Goal: Information Seeking & Learning: Learn about a topic

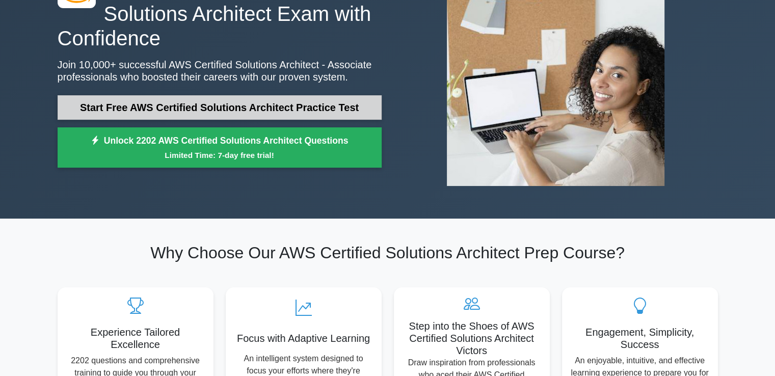
click at [229, 107] on link "Start Free AWS Certified Solutions Architect Practice Test" at bounding box center [220, 107] width 324 height 24
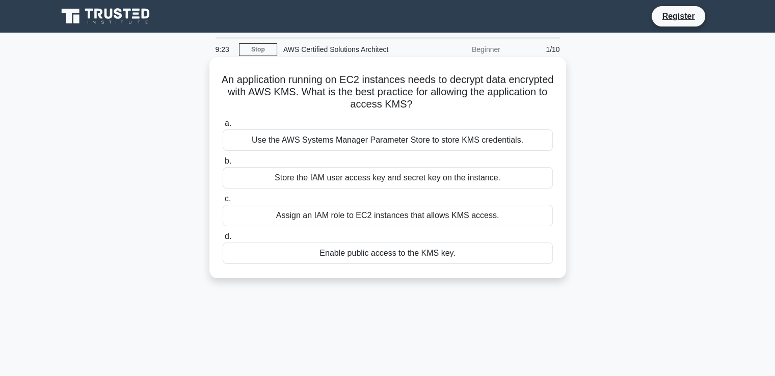
click at [298, 217] on div "Assign an IAM role to EC2 instances that allows KMS access." at bounding box center [388, 215] width 330 height 21
click at [223, 202] on input "c. Assign an IAM role to EC2 instances that allows KMS access." at bounding box center [223, 199] width 0 height 7
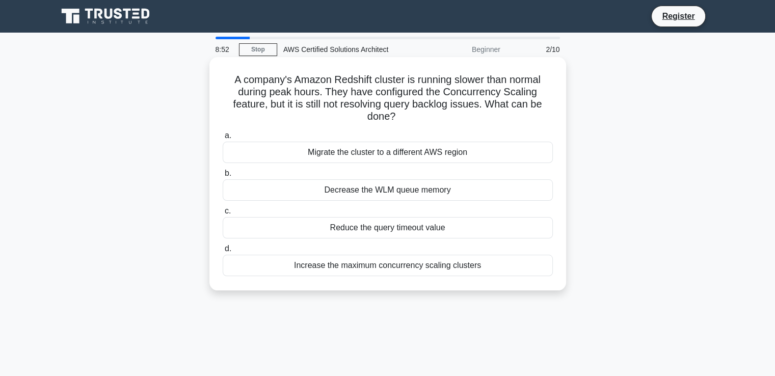
click at [310, 270] on div "Increase the maximum concurrency scaling clusters" at bounding box center [388, 265] width 330 height 21
click at [223, 252] on input "d. Increase the maximum concurrency scaling clusters" at bounding box center [223, 249] width 0 height 7
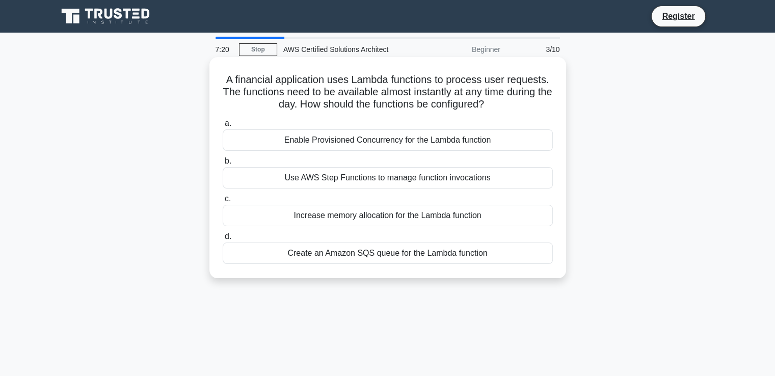
click at [312, 256] on div "Create an Amazon SQS queue for the Lambda function" at bounding box center [388, 253] width 330 height 21
click at [223, 240] on input "d. Create an Amazon SQS queue for the Lambda function" at bounding box center [223, 236] width 0 height 7
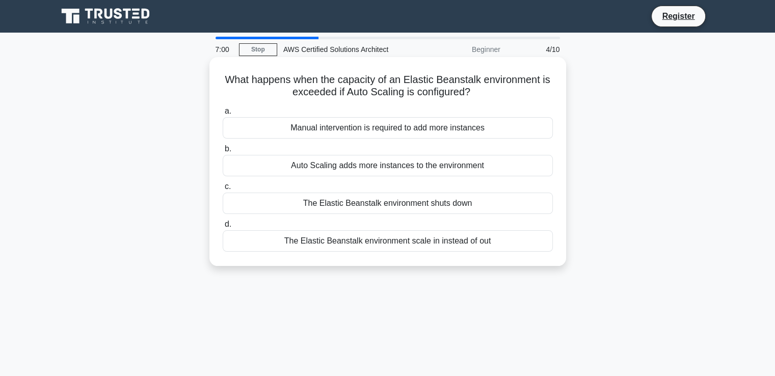
click at [280, 172] on div "Auto Scaling adds more instances to the environment" at bounding box center [388, 165] width 330 height 21
click at [223, 152] on input "b. Auto Scaling adds more instances to the environment" at bounding box center [223, 149] width 0 height 7
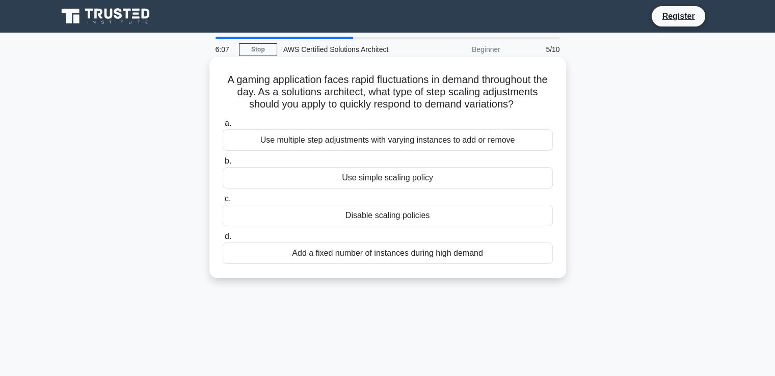
click at [313, 145] on div "Use multiple step adjustments with varying instances to add or remove" at bounding box center [388, 139] width 330 height 21
click at [223, 127] on input "a. Use multiple step adjustments with varying instances to add or remove" at bounding box center [223, 123] width 0 height 7
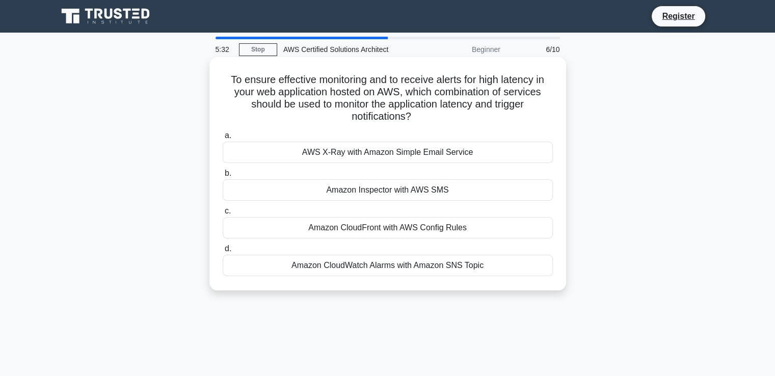
click at [351, 267] on div "Amazon CloudWatch Alarms with Amazon SNS Topic" at bounding box center [388, 265] width 330 height 21
click at [223, 252] on input "d. Amazon CloudWatch Alarms with Amazon SNS Topic" at bounding box center [223, 249] width 0 height 7
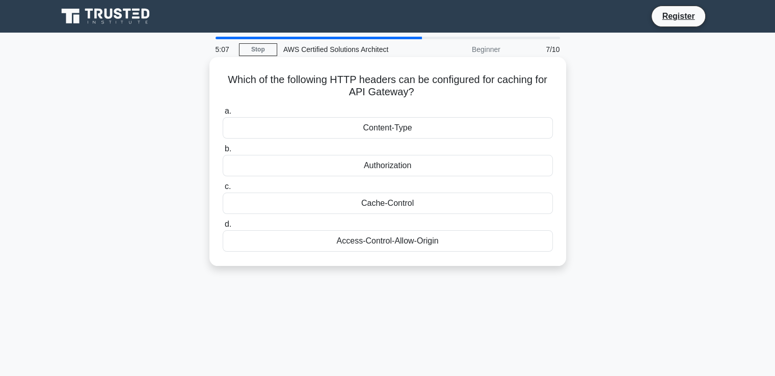
click at [387, 166] on div "Authorization" at bounding box center [388, 165] width 330 height 21
click at [223, 152] on input "b. Authorization" at bounding box center [223, 149] width 0 height 7
click at [385, 127] on div "Amazon Glacier" at bounding box center [388, 127] width 330 height 21
click at [223, 115] on input "a. Amazon Glacier" at bounding box center [223, 111] width 0 height 7
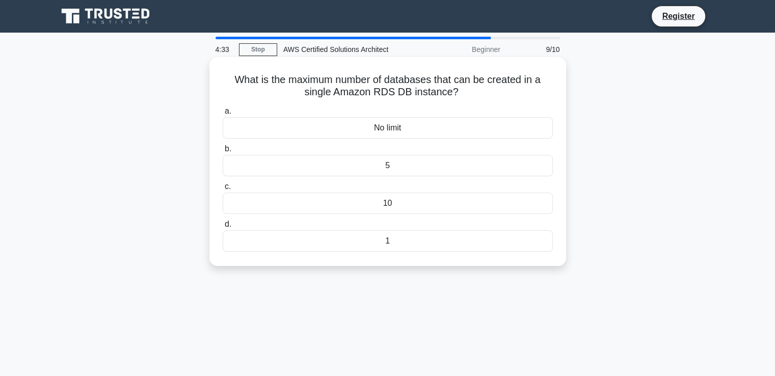
click at [388, 166] on div "5" at bounding box center [388, 165] width 330 height 21
click at [223, 152] on input "b. 5" at bounding box center [223, 149] width 0 height 7
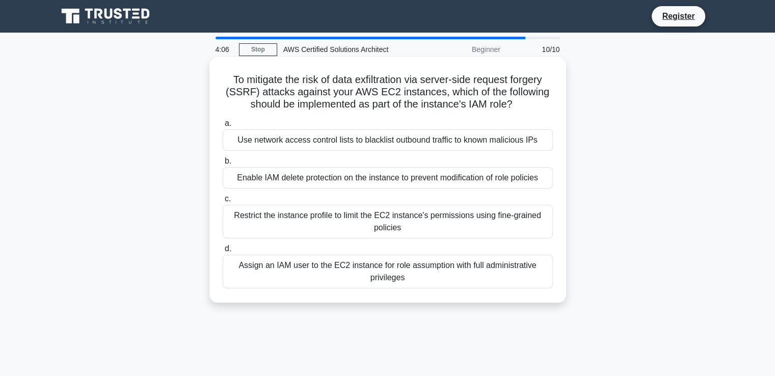
click at [302, 143] on div "Use network access control lists to blacklist outbound traffic to known malicio…" at bounding box center [388, 139] width 330 height 21
click at [223, 127] on input "a. Use network access control lists to blacklist outbound traffic to known mali…" at bounding box center [223, 123] width 0 height 7
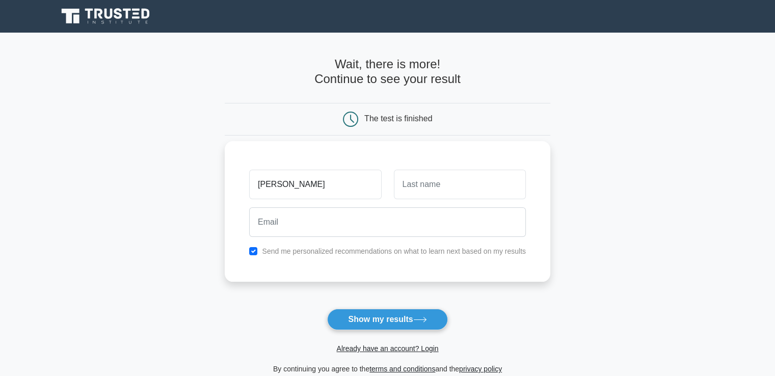
type input "[PERSON_NAME]"
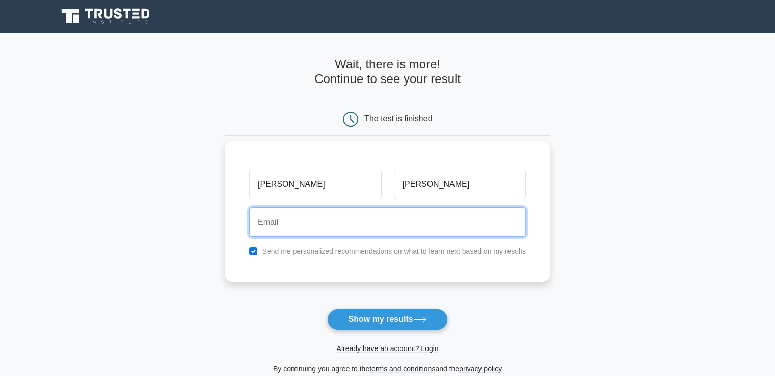
click at [308, 220] on input "email" at bounding box center [387, 222] width 277 height 30
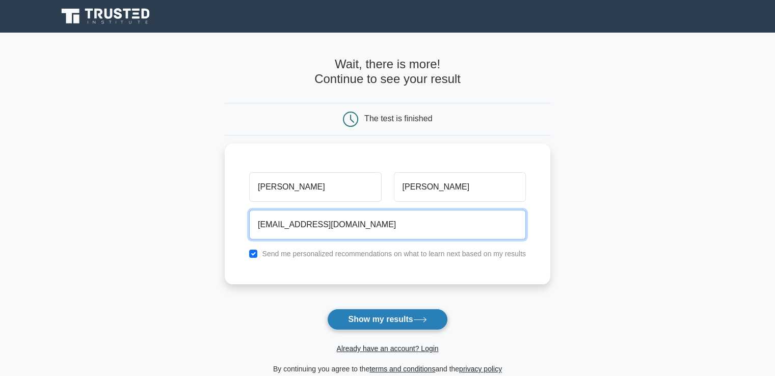
type input "[EMAIL_ADDRESS][DOMAIN_NAME]"
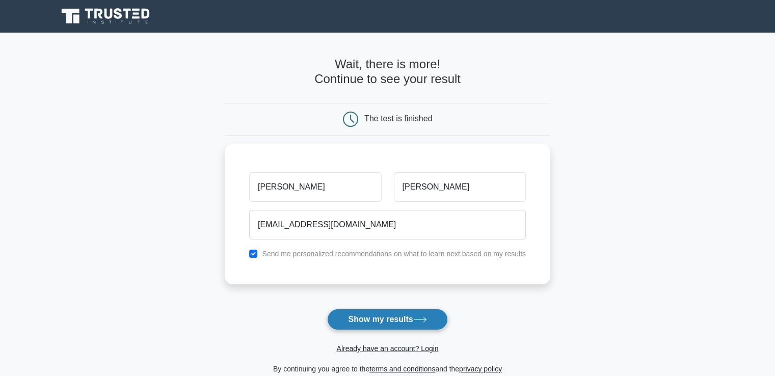
click at [371, 316] on button "Show my results" at bounding box center [387, 319] width 120 height 21
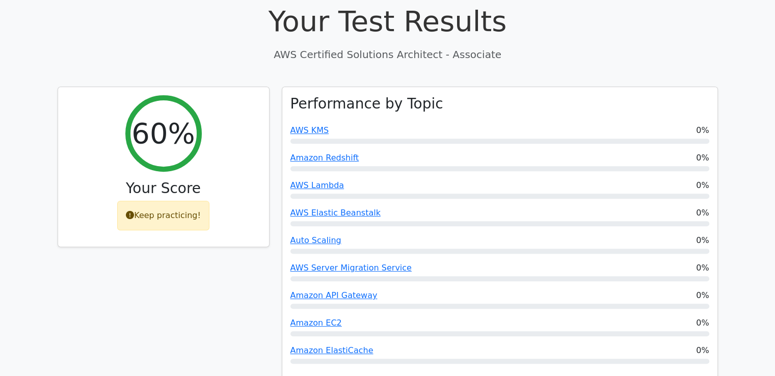
scroll to position [204, 0]
